Goal: Share content: Share content

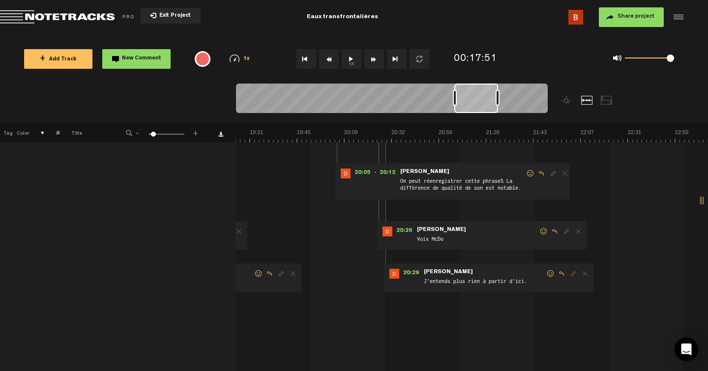
scroll to position [0, 8]
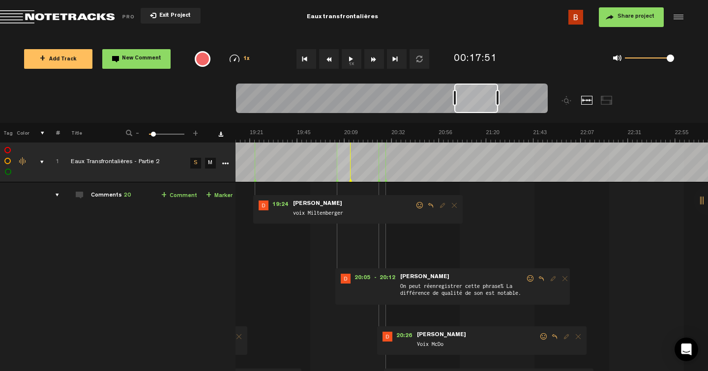
click at [222, 160] on icon "More" at bounding box center [225, 163] width 7 height 7
click at [222, 161] on icon "More" at bounding box center [225, 163] width 7 height 7
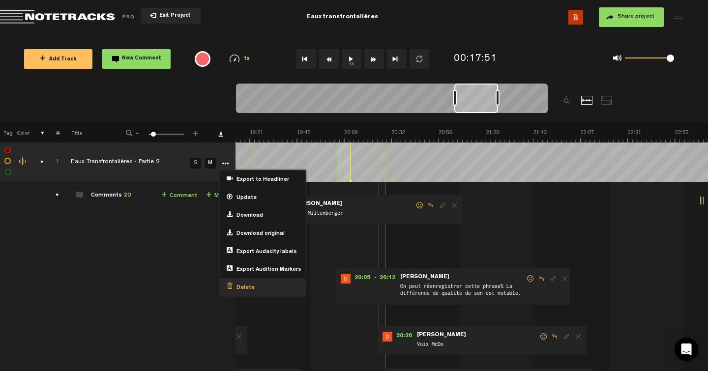
click at [237, 286] on span "Delete" at bounding box center [244, 288] width 22 height 8
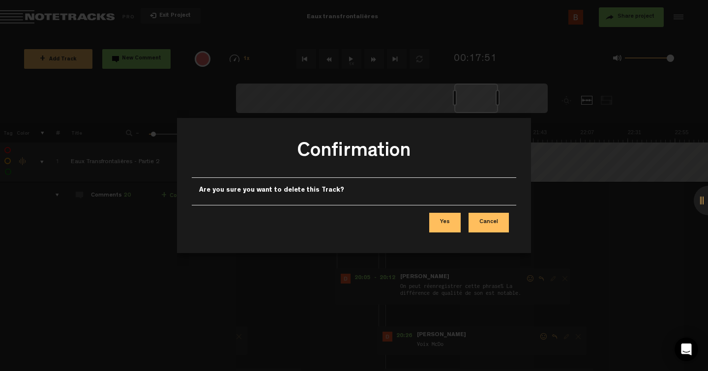
click at [449, 219] on button "Yes" at bounding box center [444, 223] width 31 height 20
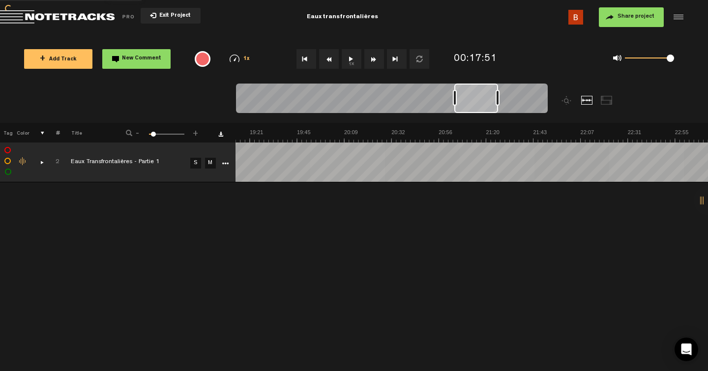
scroll to position [0, 0]
click at [225, 164] on icon "More" at bounding box center [225, 163] width 7 height 7
click at [42, 163] on div "comments, stamps & drawings" at bounding box center [37, 162] width 15 height 10
click at [229, 162] on link "More" at bounding box center [224, 162] width 9 height 9
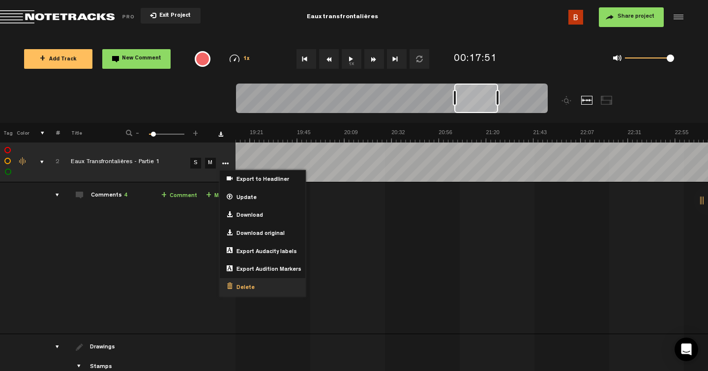
click at [248, 288] on span "Delete" at bounding box center [244, 288] width 22 height 8
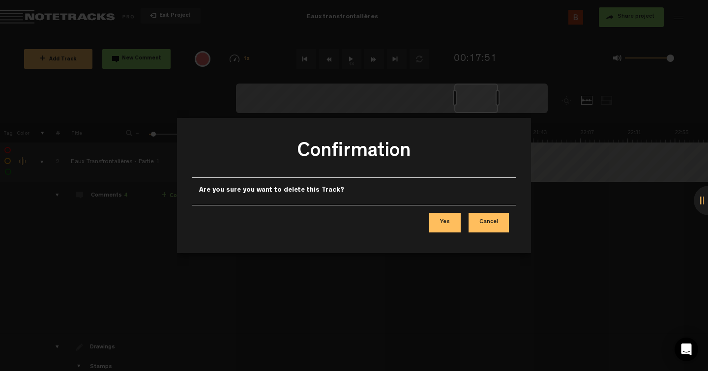
click at [445, 219] on button "Yes" at bounding box center [444, 223] width 31 height 20
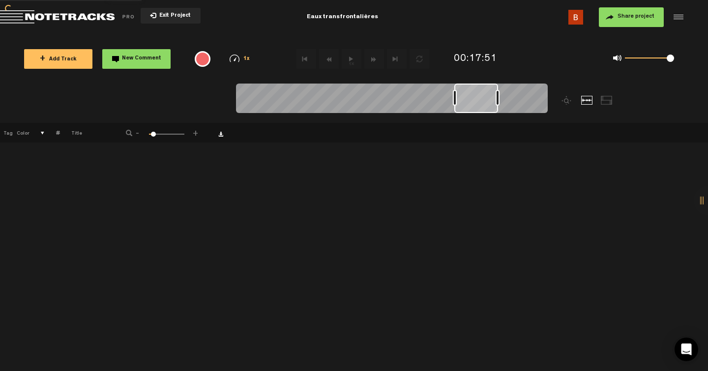
scroll to position [0, 0]
click at [64, 58] on span "+ Add Track" at bounding box center [58, 59] width 37 height 5
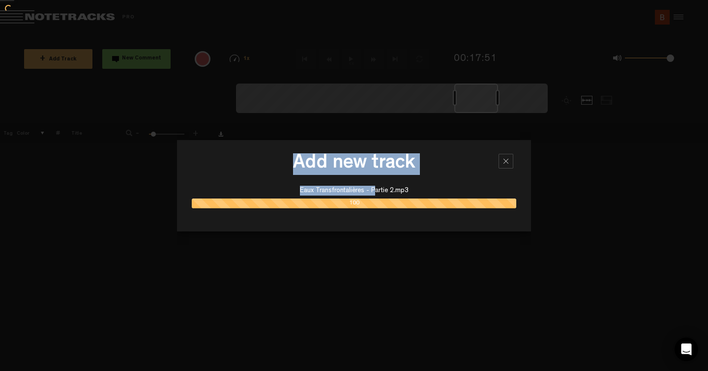
click at [414, 191] on body "Add new track Eaux Transfrontalières - Partie 2.mp3 100 Version: [DATE]-prod, …" at bounding box center [354, 185] width 708 height 371
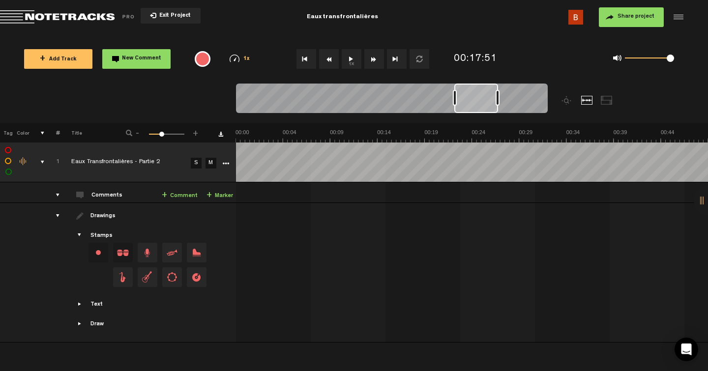
click at [41, 159] on div "comments, stamps & drawings" at bounding box center [38, 162] width 15 height 10
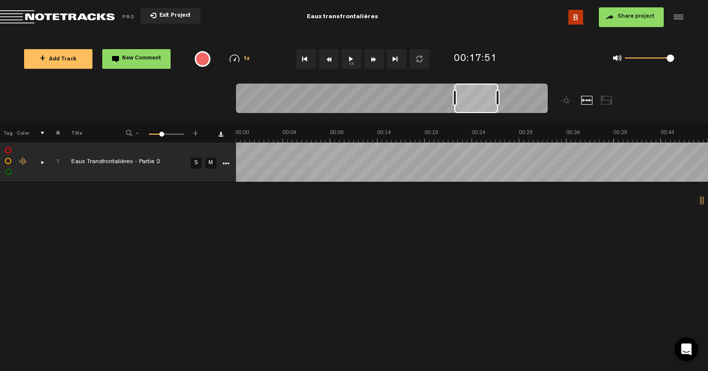
click at [121, 220] on div "+ New drawing Tag Color # Title - 1 100 34 + 1 Eaux Transfrontalières - ep 1.4…" at bounding box center [354, 247] width 708 height 248
drag, startPoint x: 497, startPoint y: 99, endPoint x: 572, endPoint y: 103, distance: 75.3
click at [572, 103] on div at bounding box center [430, 103] width 389 height 39
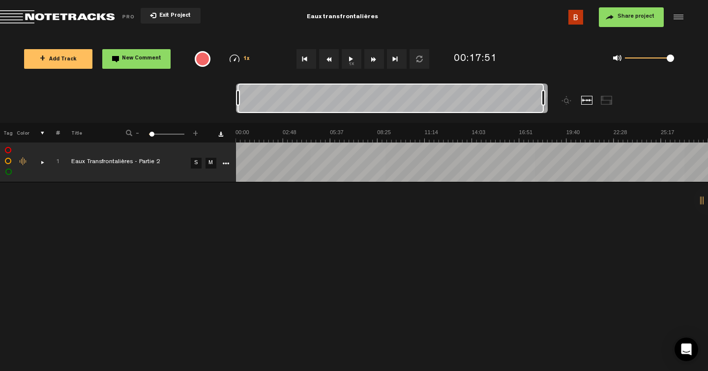
drag, startPoint x: 455, startPoint y: 98, endPoint x: 168, endPoint y: 113, distance: 287.6
click at [168, 113] on nt-zoom-navigation-bar at bounding box center [354, 103] width 708 height 39
click at [312, 252] on div "+ New drawing Tag Color # Title - 1 100 1 + 1 Eaux Transfrontalières - ep 1.4 …" at bounding box center [354, 247] width 708 height 248
click at [313, 253] on div "+ New drawing Tag Color # Title - 1 100 1 + 1 Eaux Transfrontalières - ep 1.4 …" at bounding box center [354, 247] width 708 height 248
click at [622, 20] on button "Share project" at bounding box center [631, 17] width 65 height 20
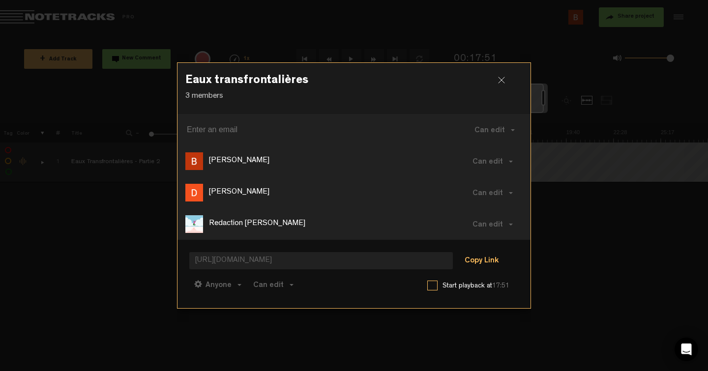
click at [473, 258] on button "Copy Link" at bounding box center [482, 262] width 54 height 20
click at [500, 77] on div at bounding box center [505, 84] width 15 height 15
